Goal: Transaction & Acquisition: Purchase product/service

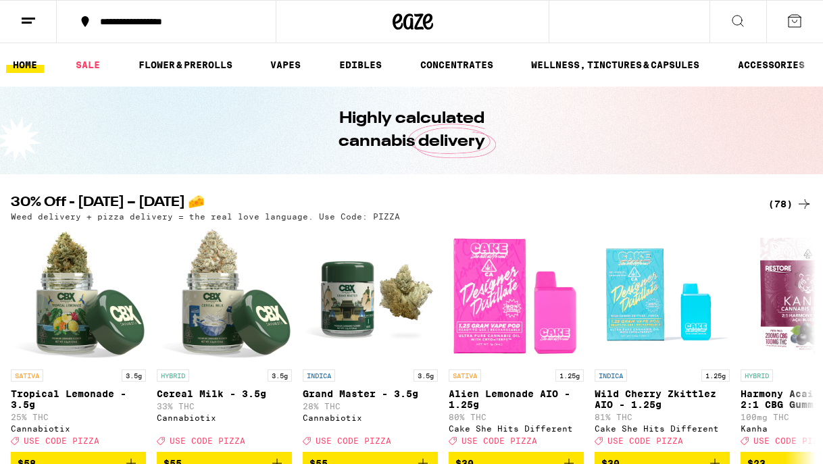
click at [774, 203] on div "(78)" at bounding box center [790, 204] width 44 height 16
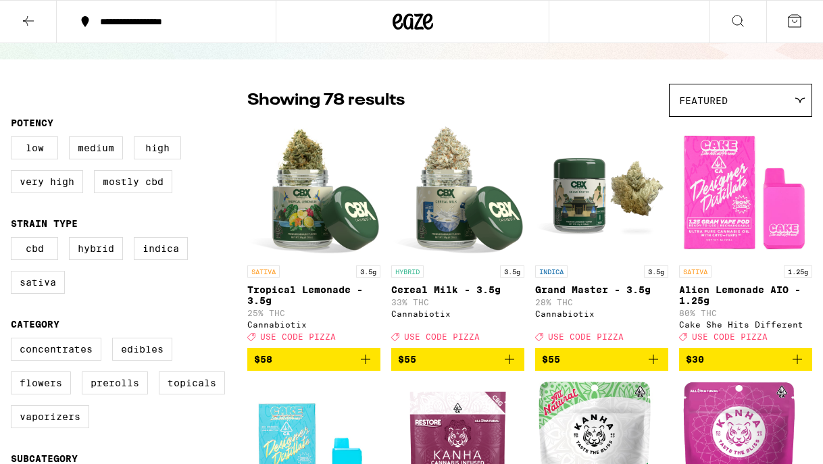
scroll to position [74, 0]
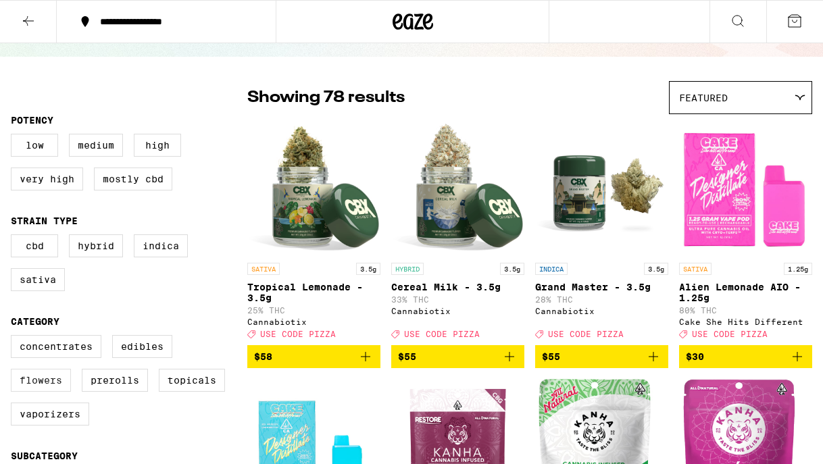
click at [53, 391] on label "Flowers" at bounding box center [41, 380] width 60 height 23
click at [14, 338] on input "Flowers" at bounding box center [14, 337] width 1 height 1
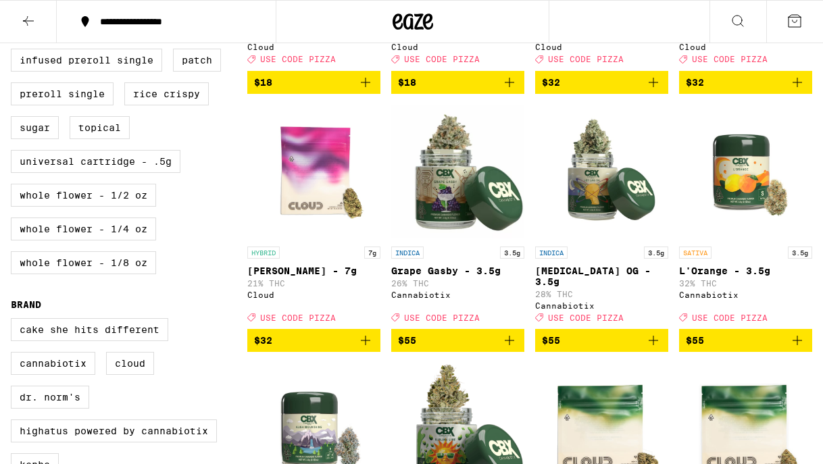
scroll to position [597, 0]
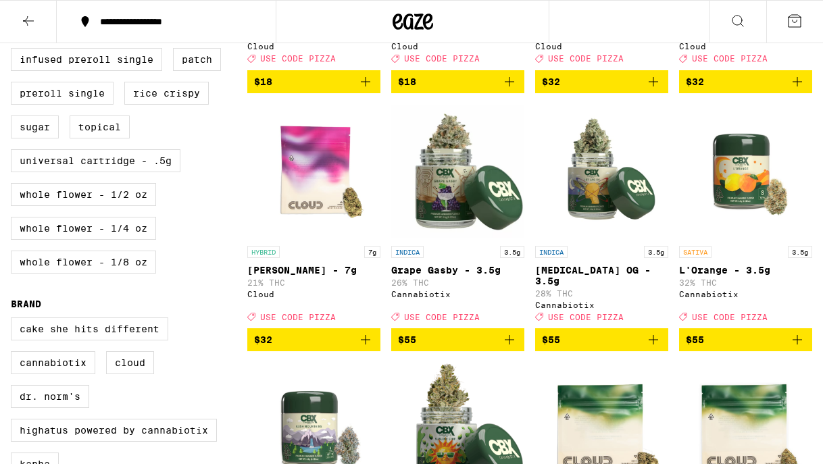
click at [368, 348] on icon "Add to bag" at bounding box center [365, 340] width 16 height 16
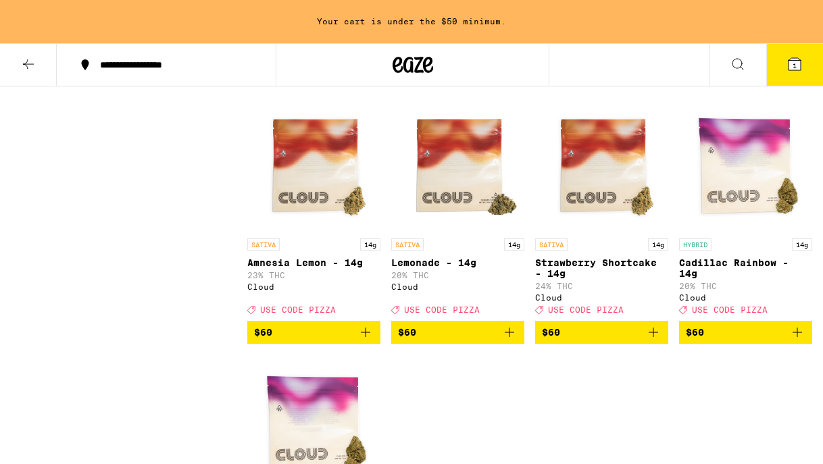
scroll to position [1157, 0]
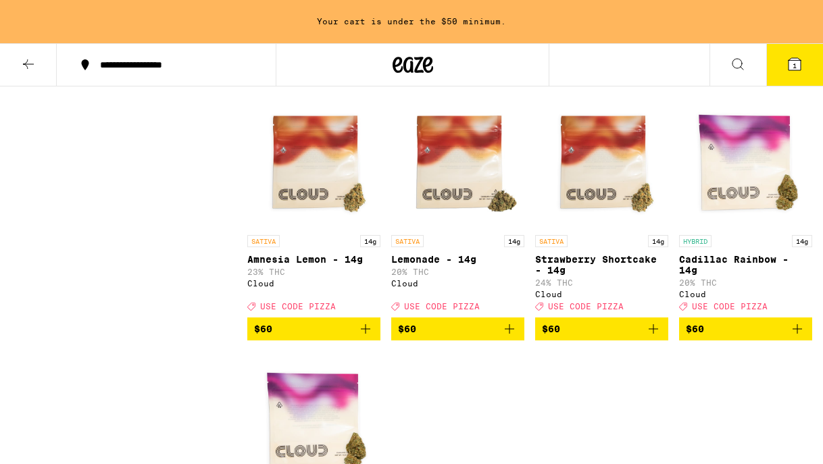
click at [799, 337] on icon "Add to bag" at bounding box center [797, 329] width 16 height 16
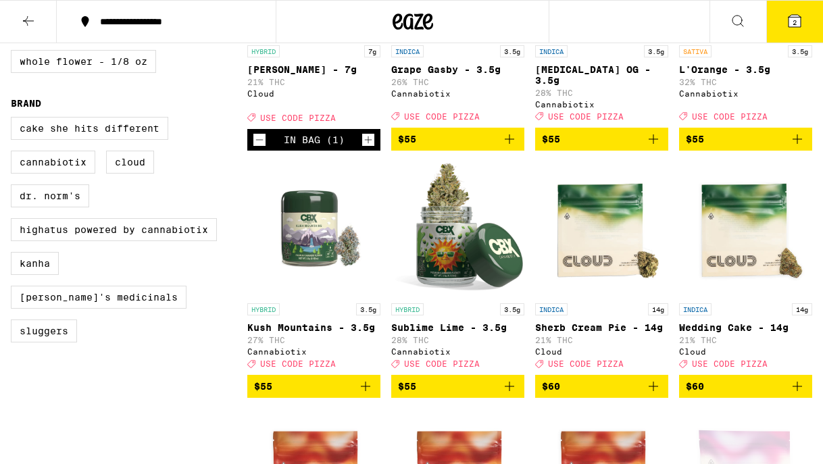
scroll to position [793, 0]
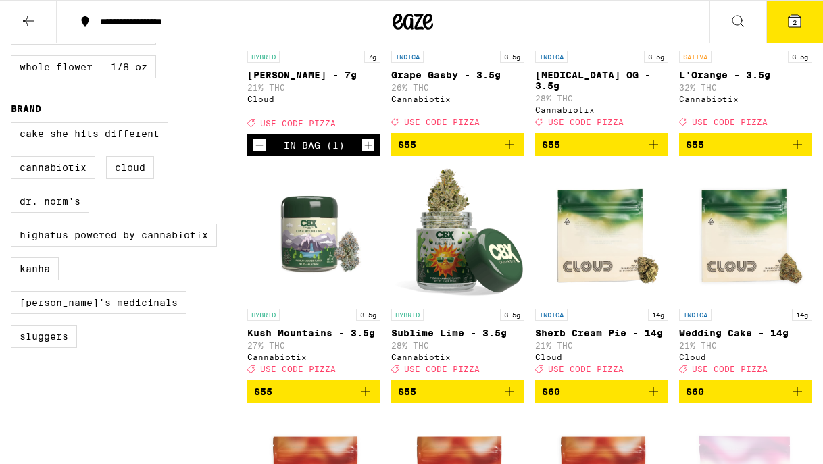
click at [262, 153] on icon "Decrement" at bounding box center [259, 145] width 12 height 16
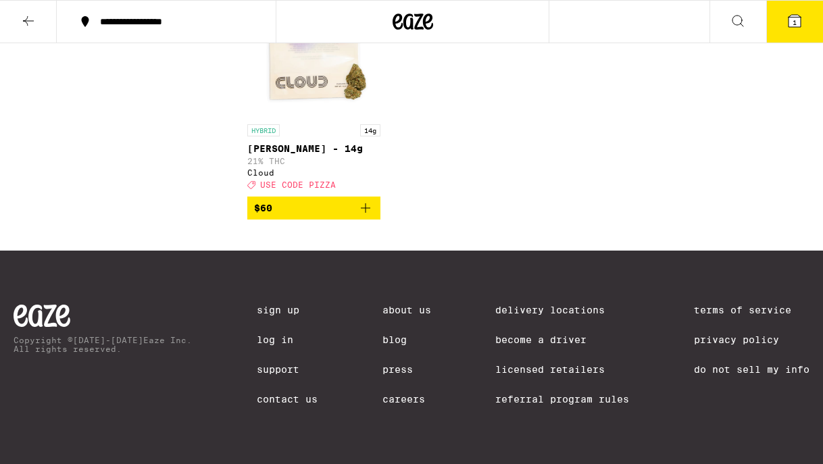
scroll to position [1504, 0]
click at [368, 216] on icon "Add to bag" at bounding box center [365, 208] width 16 height 16
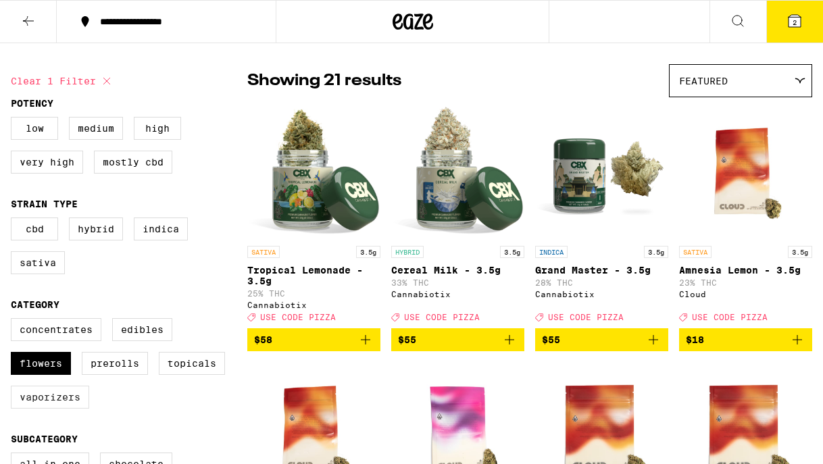
scroll to position [93, 0]
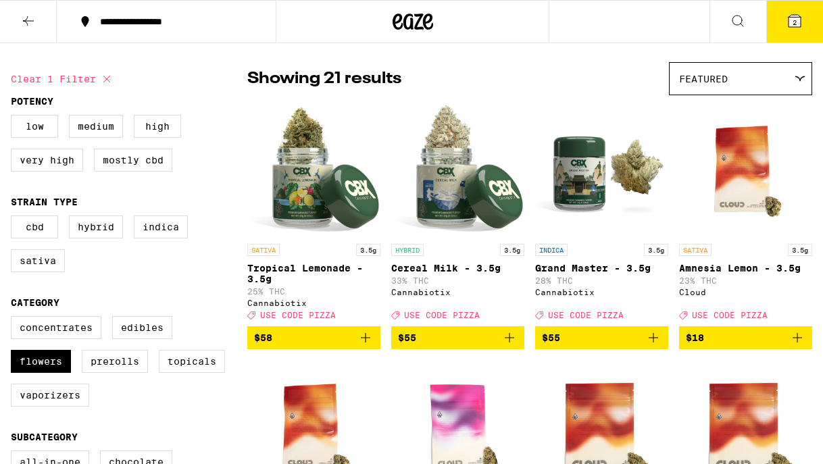
click at [51, 387] on div "Concentrates Edibles Flowers Prerolls Topicals Vaporizers" at bounding box center [129, 366] width 237 height 101
click at [53, 366] on label "Flowers" at bounding box center [41, 361] width 60 height 23
click at [14, 319] on input "Flowers" at bounding box center [14, 318] width 1 height 1
checkbox input "false"
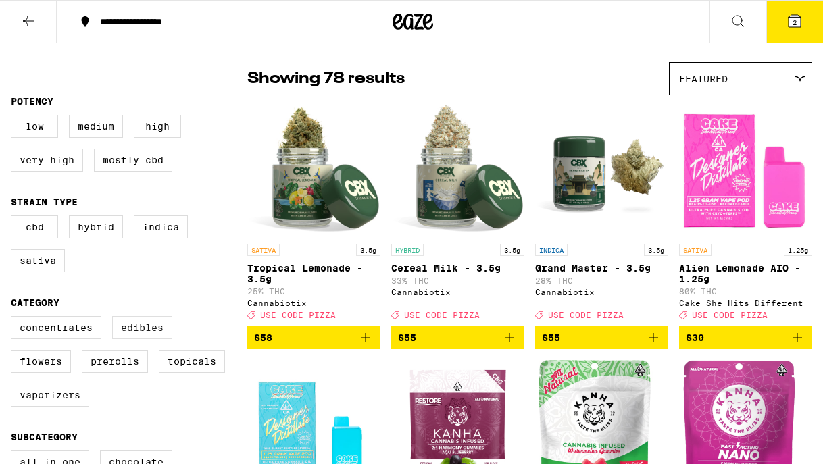
click at [150, 338] on label "Edibles" at bounding box center [142, 327] width 60 height 23
click at [14, 319] on input "Edibles" at bounding box center [14, 318] width 1 height 1
checkbox input "true"
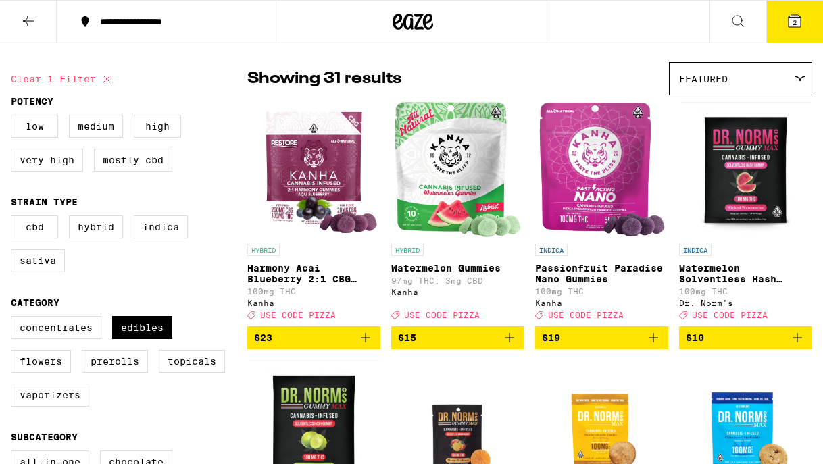
click at [510, 343] on icon "Add to bag" at bounding box center [509, 337] width 9 height 9
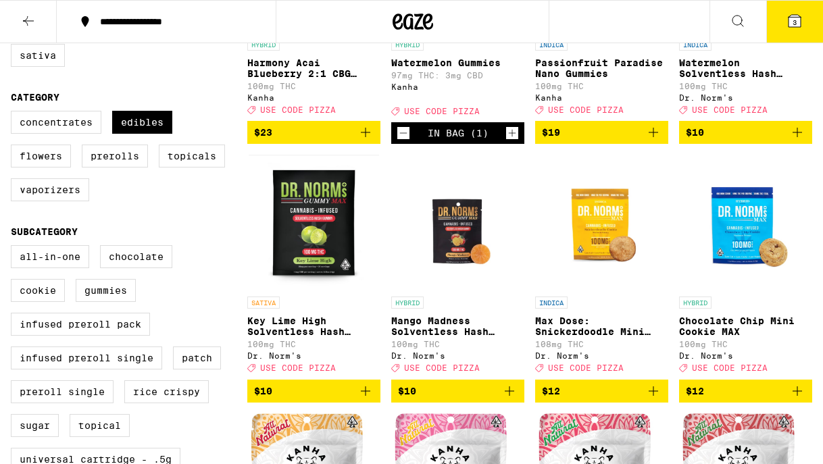
scroll to position [130, 0]
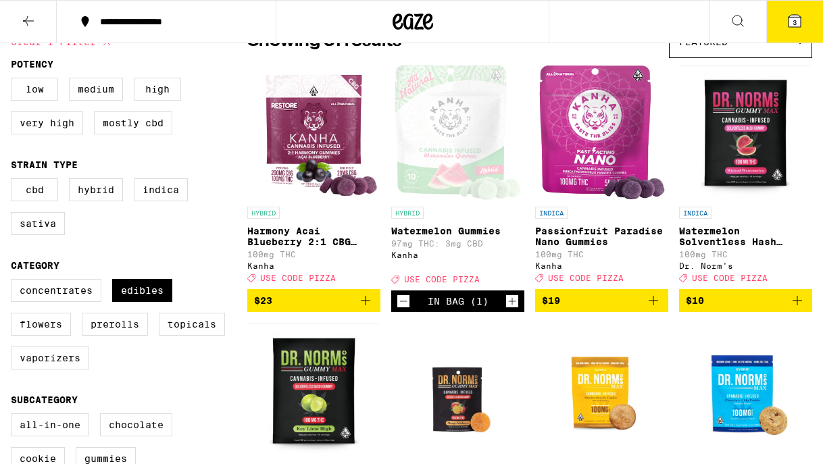
click at [796, 13] on icon at bounding box center [795, 21] width 16 height 16
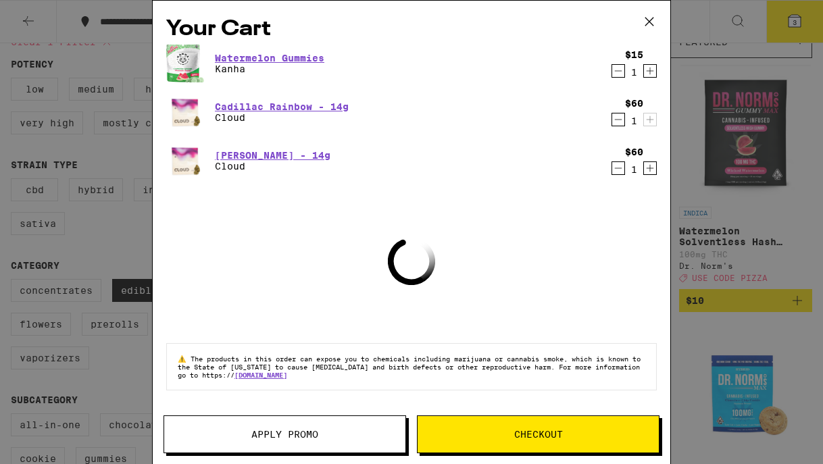
click at [311, 439] on span "Apply Promo" at bounding box center [284, 434] width 67 height 9
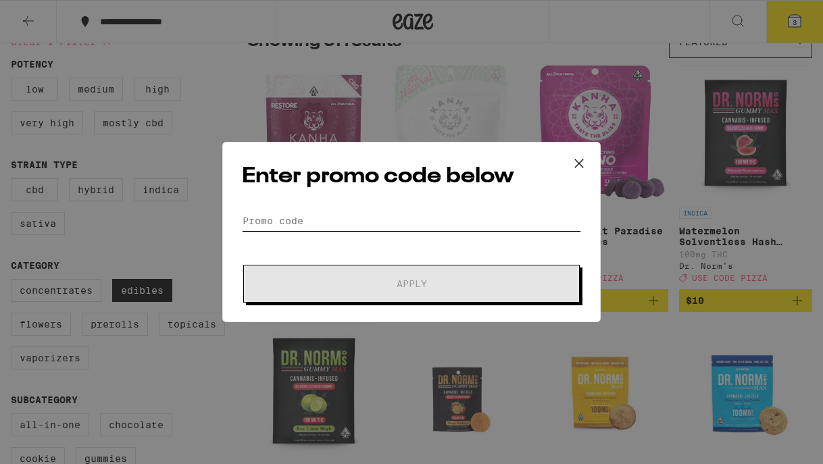
click at [275, 219] on input "Promo Code" at bounding box center [411, 221] width 339 height 20
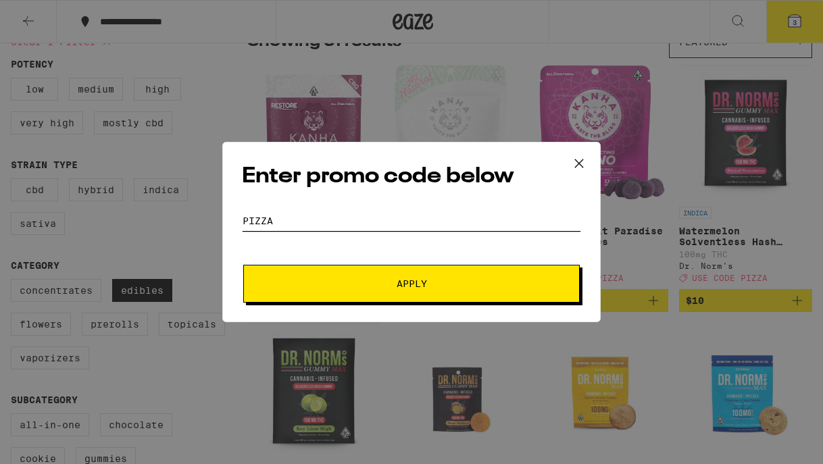
type input "pizza"
click at [412, 284] on button "Apply" at bounding box center [411, 284] width 337 height 38
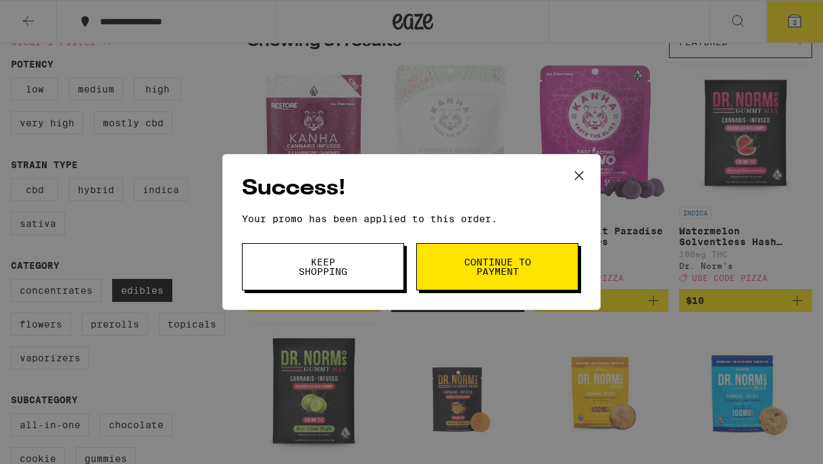
click at [505, 266] on span "Continue to payment" at bounding box center [497, 266] width 69 height 19
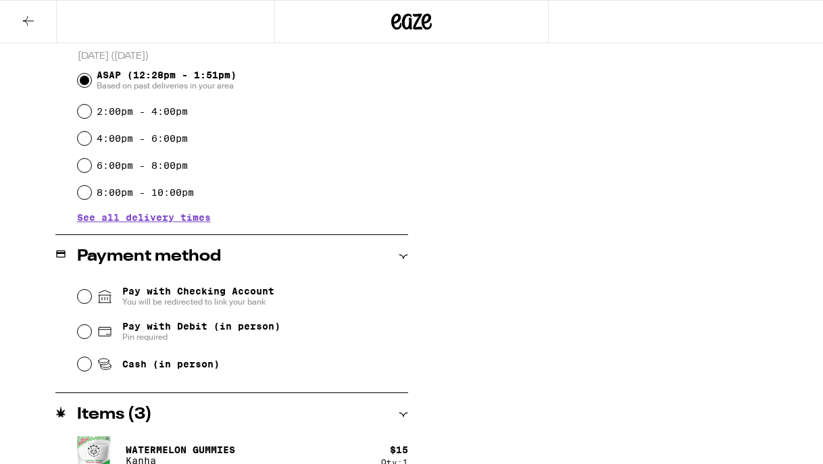
scroll to position [383, 0]
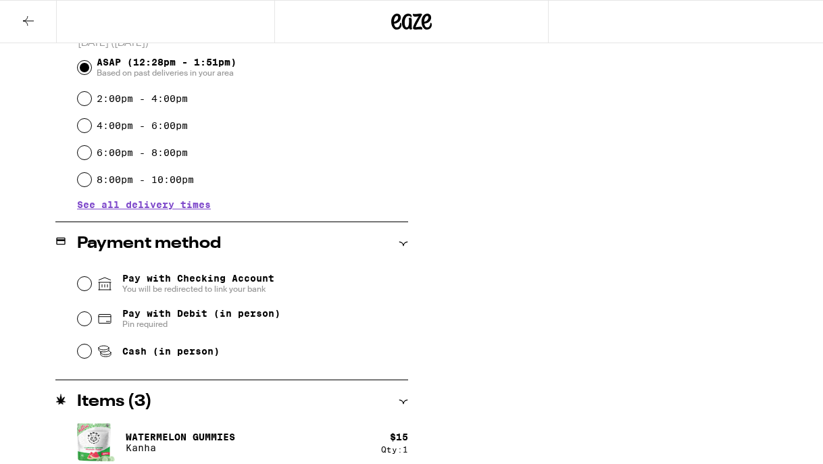
click at [84, 324] on input "Pay with Debit (in person) Pin required" at bounding box center [85, 319] width 14 height 14
radio input "true"
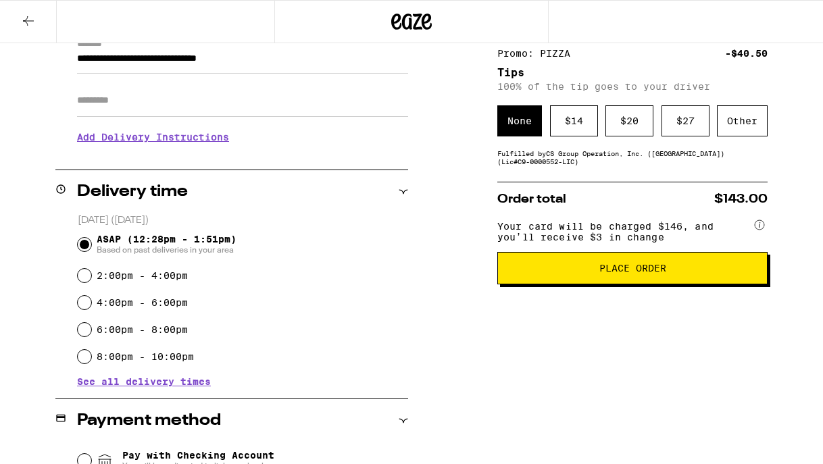
scroll to position [199, 0]
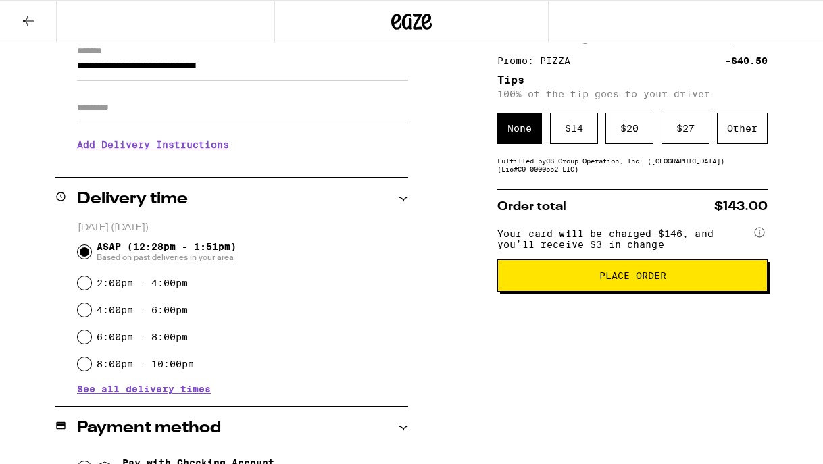
click at [557, 292] on button "Place Order" at bounding box center [632, 275] width 270 height 32
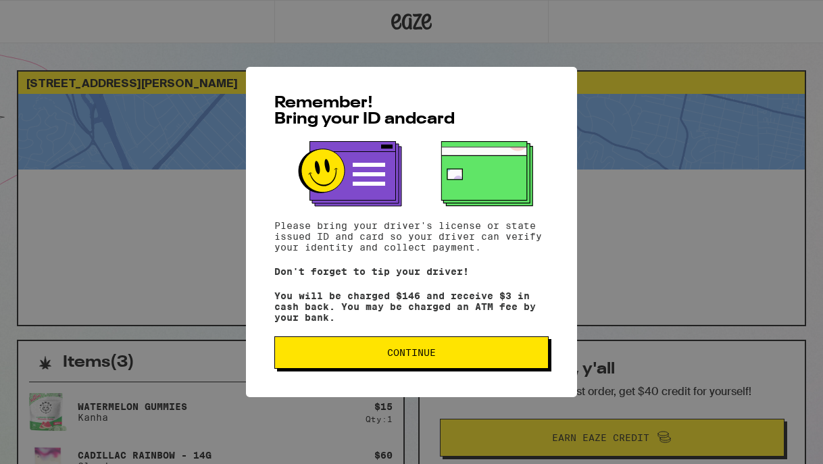
click at [450, 351] on button "Continue" at bounding box center [411, 353] width 274 height 32
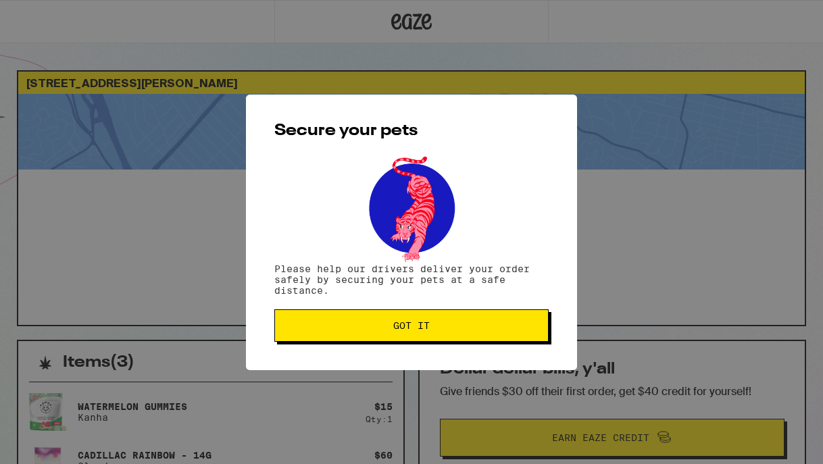
click at [418, 334] on button "Got it" at bounding box center [411, 325] width 274 height 32
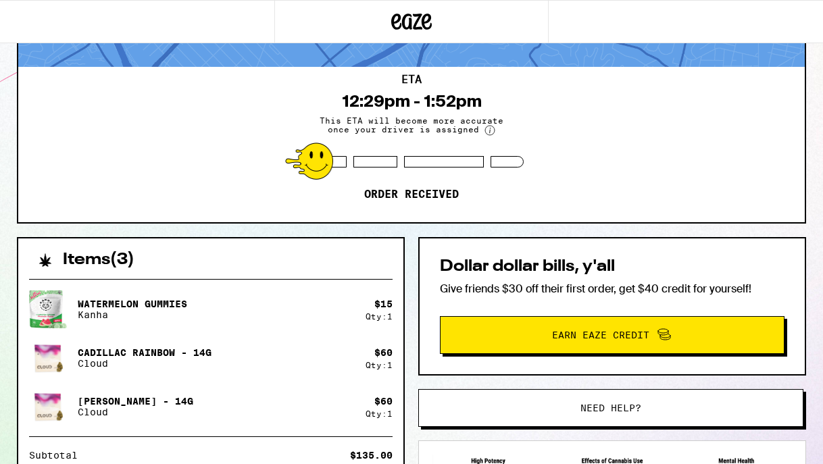
scroll to position [105, 0]
